Goal: Information Seeking & Learning: Learn about a topic

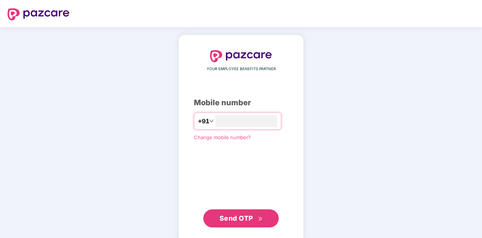
type input "**********"
click at [233, 224] on button "Send OTP" at bounding box center [240, 218] width 75 height 18
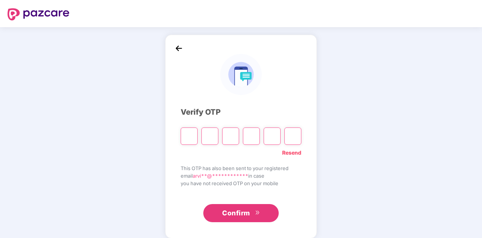
paste input "*"
type input "*"
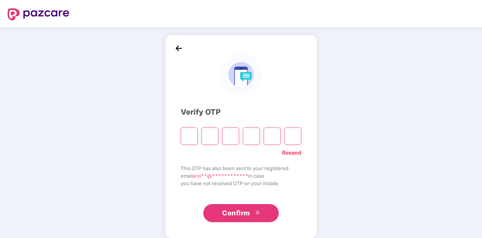
type input "*"
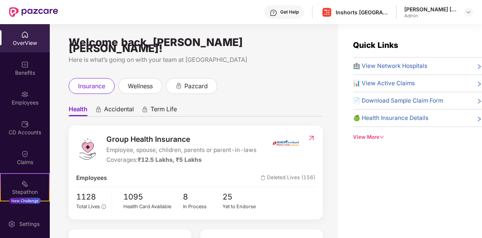
scroll to position [20, 0]
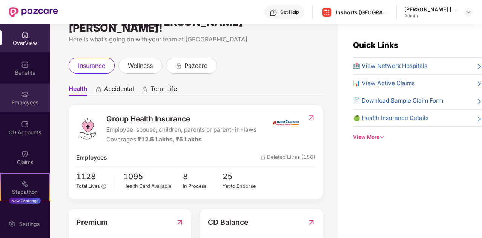
click at [23, 98] on img at bounding box center [25, 95] width 8 height 8
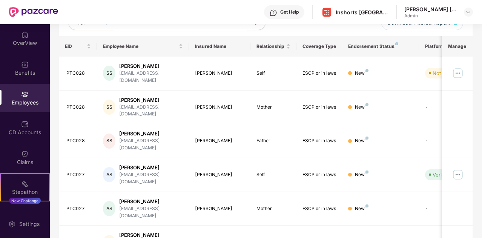
scroll to position [107, 0]
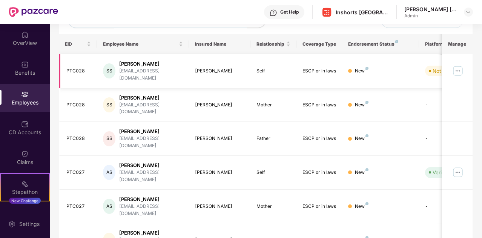
click at [461, 71] on img at bounding box center [458, 71] width 12 height 12
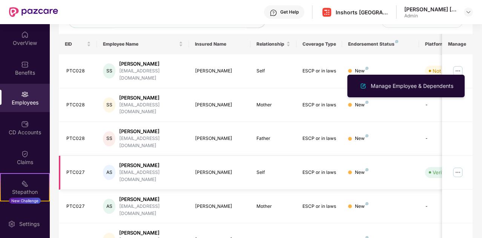
click at [461, 166] on img at bounding box center [458, 172] width 12 height 12
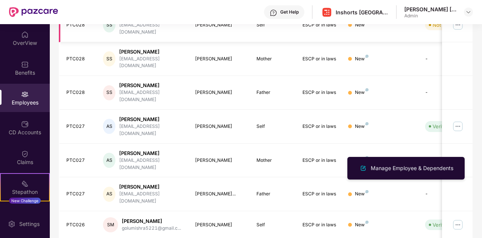
scroll to position [0, 0]
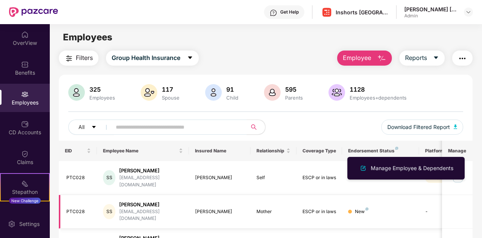
click at [423, 198] on td "-" at bounding box center [446, 212] width 54 height 34
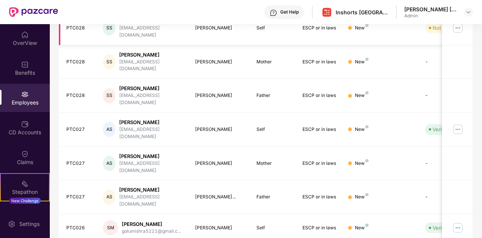
scroll to position [150, 0]
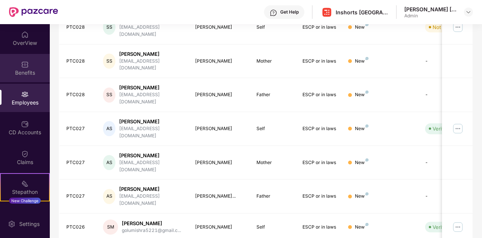
click at [24, 73] on div "Benefits" at bounding box center [25, 73] width 50 height 8
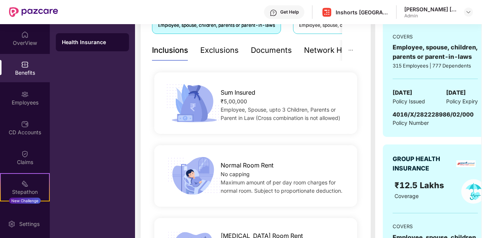
click at [213, 47] on div "Exclusions" at bounding box center [219, 51] width 38 height 12
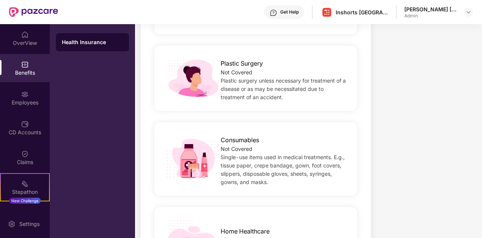
scroll to position [540, 0]
click at [281, 80] on span "Plastic surgery unless necessary for treatment of a disease or as may be necess…" at bounding box center [283, 89] width 125 height 23
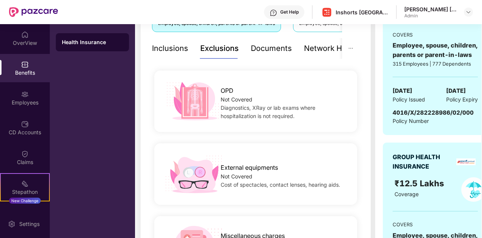
scroll to position [0, 0]
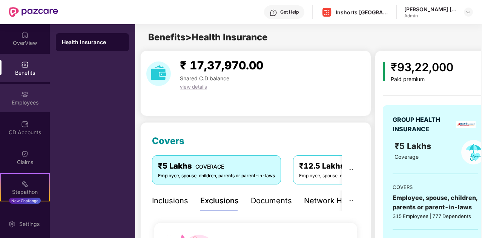
click at [28, 100] on div "Employees" at bounding box center [25, 103] width 50 height 8
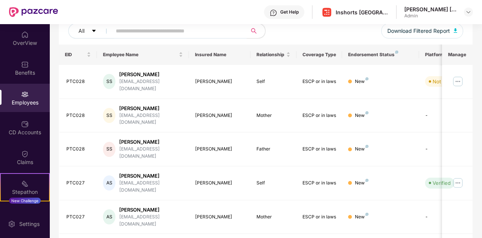
scroll to position [97, 0]
click at [456, 78] on img at bounding box center [458, 81] width 12 height 12
